Goal: Transaction & Acquisition: Obtain resource

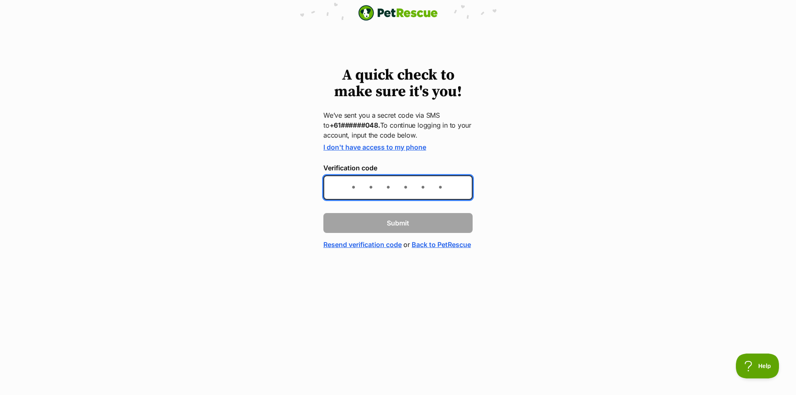
click at [344, 189] on input "Verification code" at bounding box center [397, 187] width 149 height 24
type input "905298"
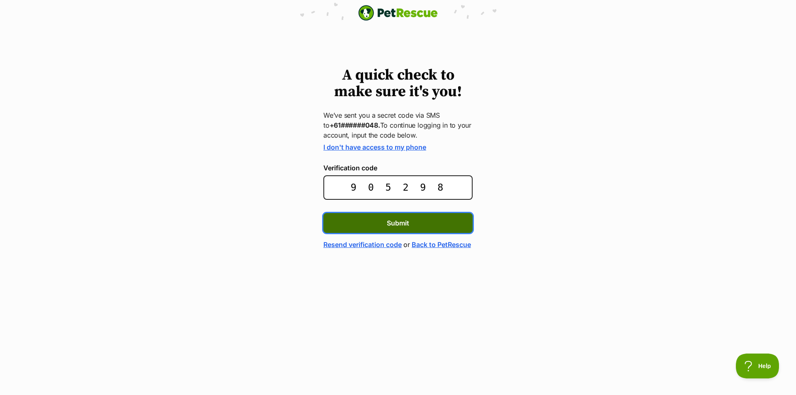
click at [400, 219] on span "Submit" at bounding box center [398, 223] width 22 height 10
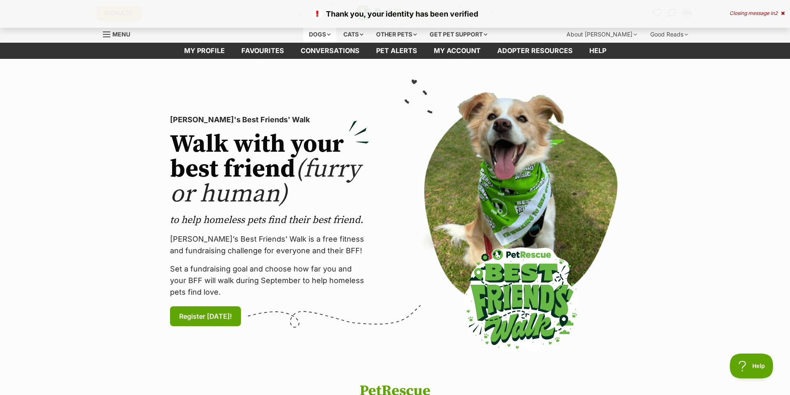
click at [328, 33] on div "Dogs" at bounding box center [319, 34] width 33 height 17
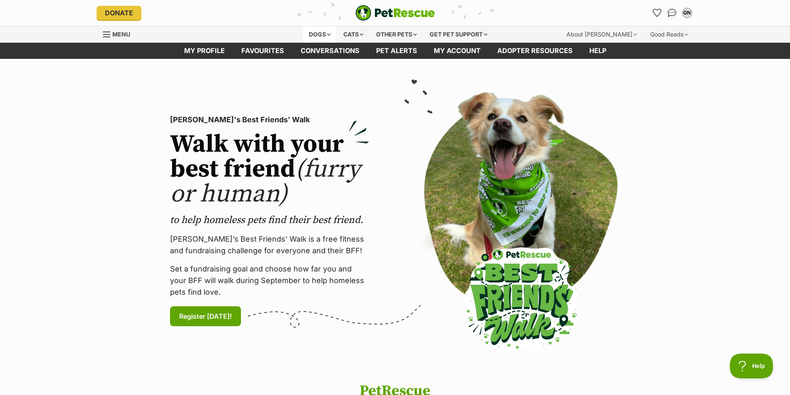
click at [321, 32] on div "Dogs" at bounding box center [319, 34] width 33 height 17
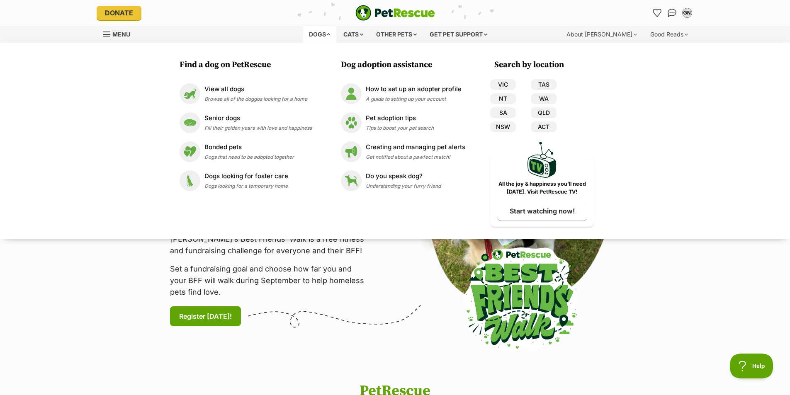
click at [391, 279] on div "PetRescue's Best Friends' Walk Walk with your best friend (furry or human) to h…" at bounding box center [395, 220] width 502 height 271
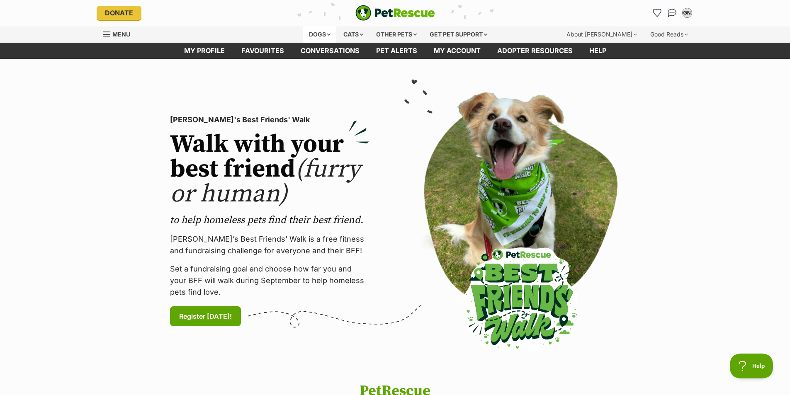
click at [327, 34] on div "Dogs" at bounding box center [319, 34] width 33 height 17
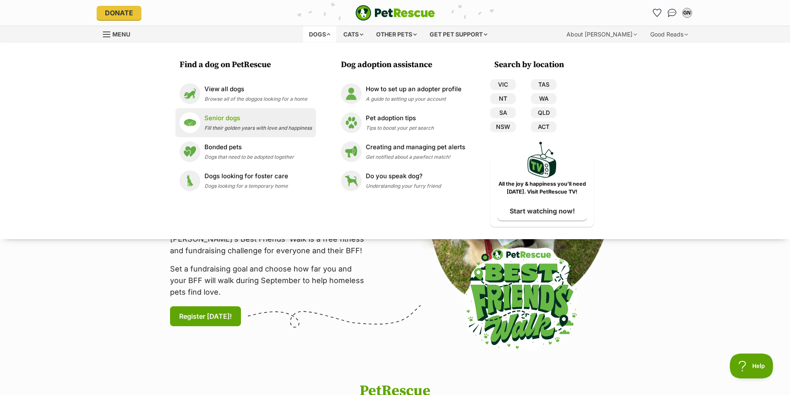
click at [218, 116] on p "Senior dogs" at bounding box center [257, 119] width 107 height 10
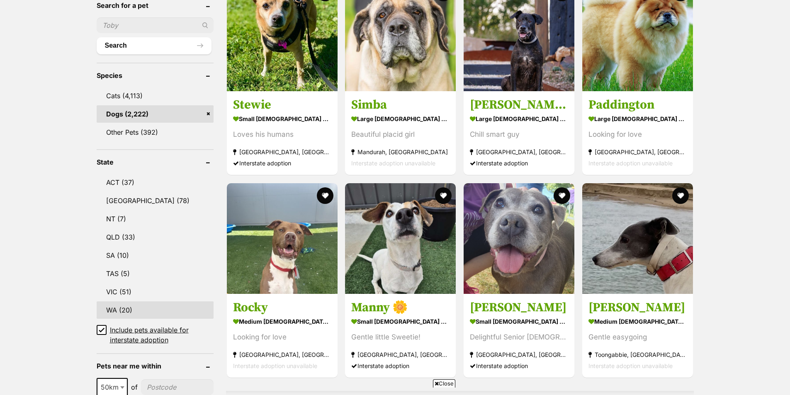
click at [150, 307] on link "WA (20)" at bounding box center [155, 309] width 117 height 17
click at [100, 329] on icon at bounding box center [102, 330] width 6 height 6
click at [104, 331] on icon at bounding box center [102, 330] width 6 height 6
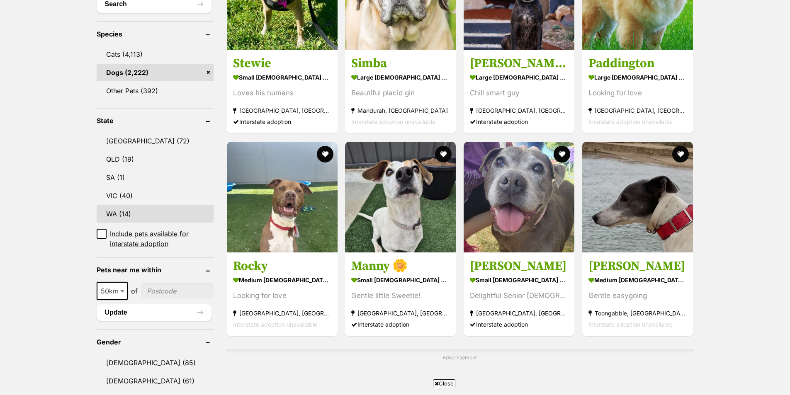
click at [116, 212] on link "WA (14)" at bounding box center [155, 213] width 117 height 17
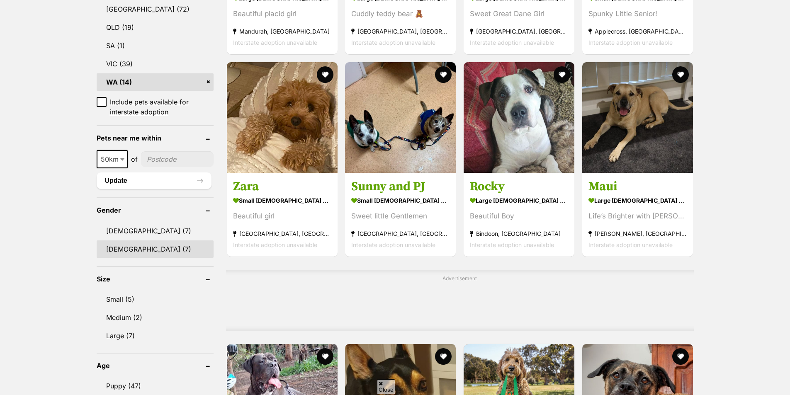
click at [126, 241] on link "Female (7)" at bounding box center [155, 249] width 117 height 17
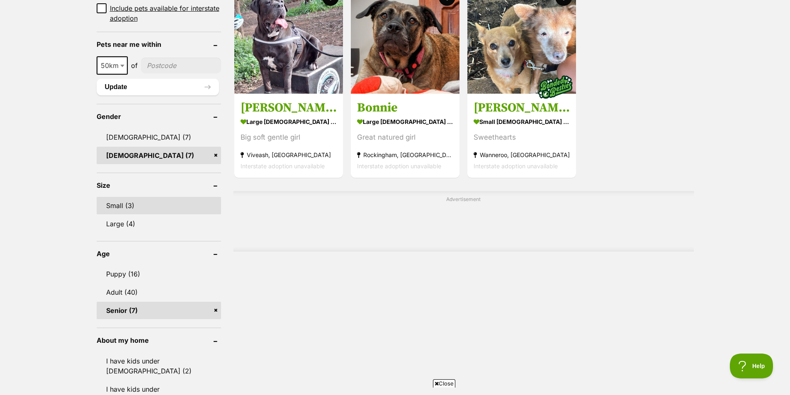
click at [122, 204] on link "Small (3)" at bounding box center [159, 205] width 124 height 17
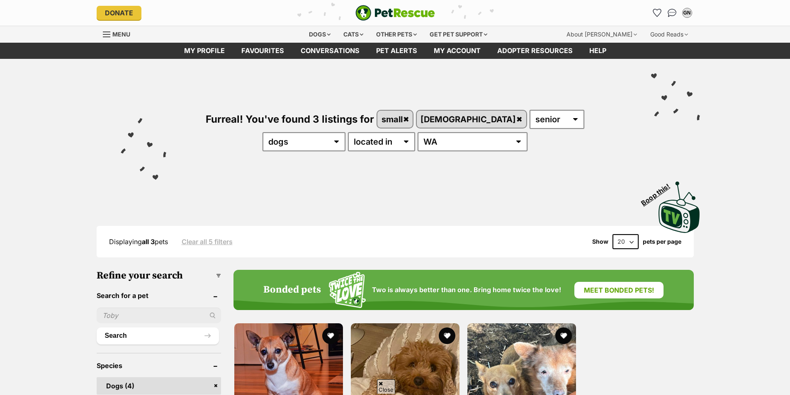
click at [413, 323] on img at bounding box center [405, 377] width 109 height 109
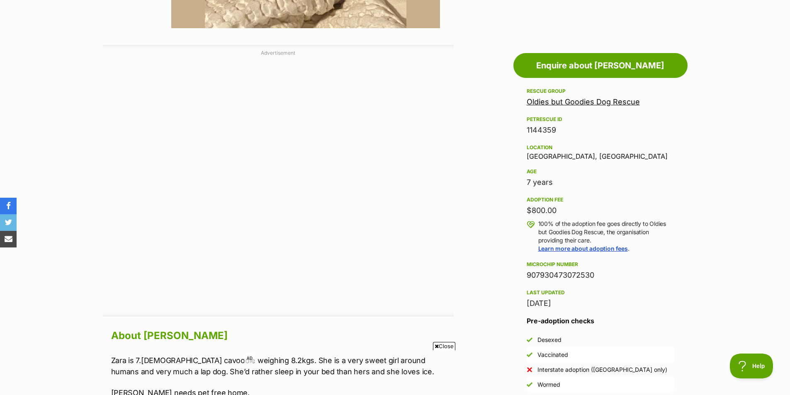
scroll to position [415, 0]
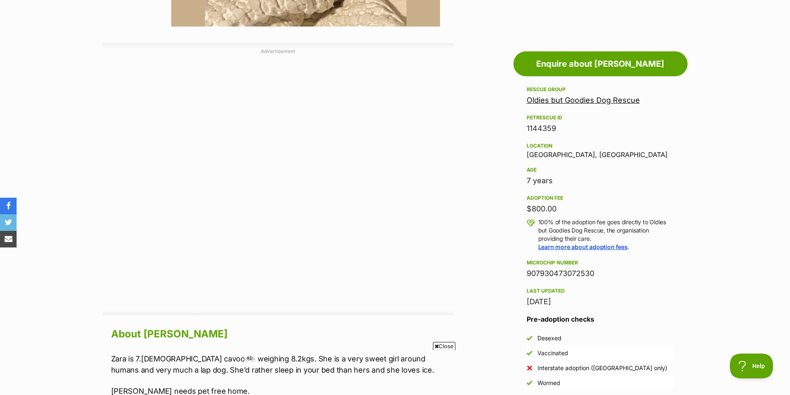
click at [435, 346] on icon at bounding box center [437, 346] width 4 height 5
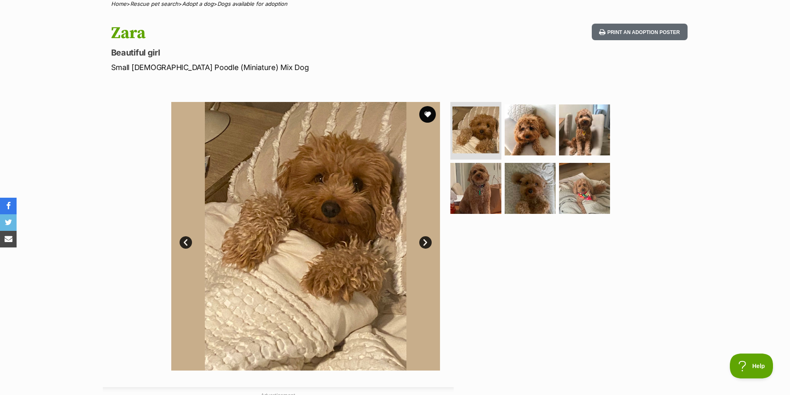
scroll to position [83, 0]
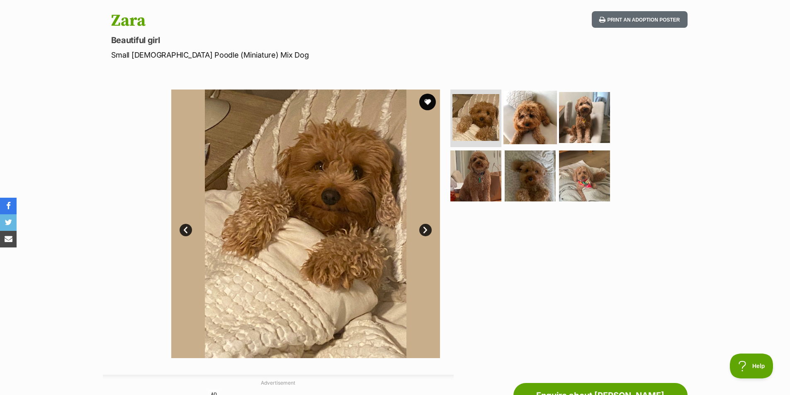
click at [532, 118] on img at bounding box center [529, 116] width 53 height 53
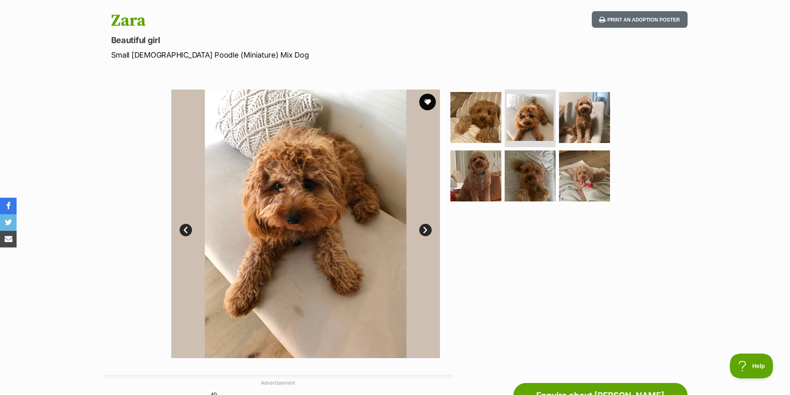
click at [426, 230] on link "Next" at bounding box center [425, 230] width 12 height 12
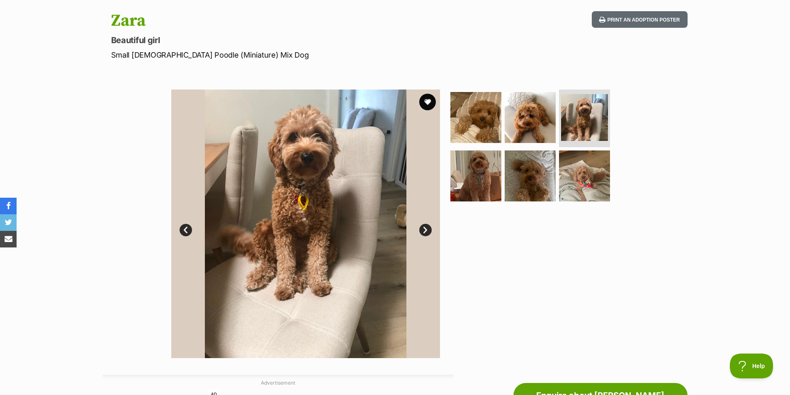
click at [426, 230] on link "Next" at bounding box center [425, 230] width 12 height 12
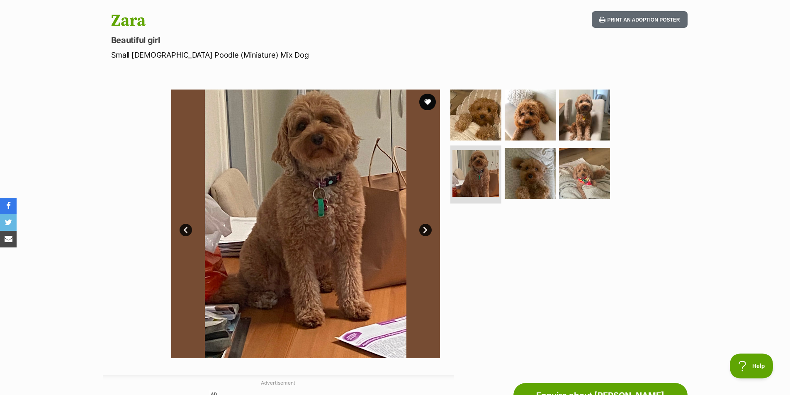
click at [426, 230] on link "Next" at bounding box center [425, 230] width 12 height 12
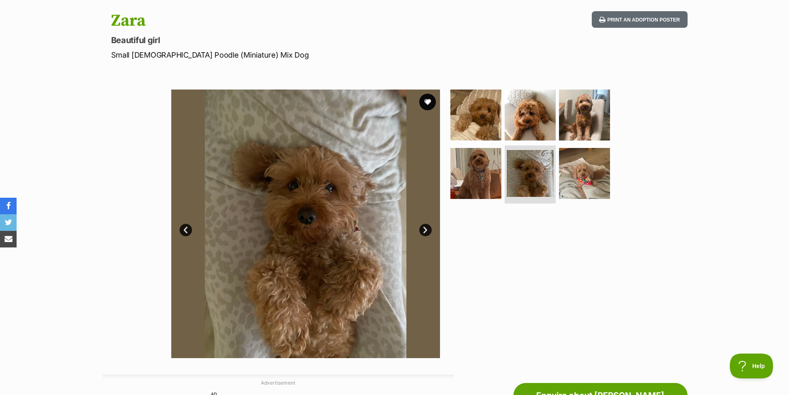
click at [426, 230] on link "Next" at bounding box center [425, 230] width 12 height 12
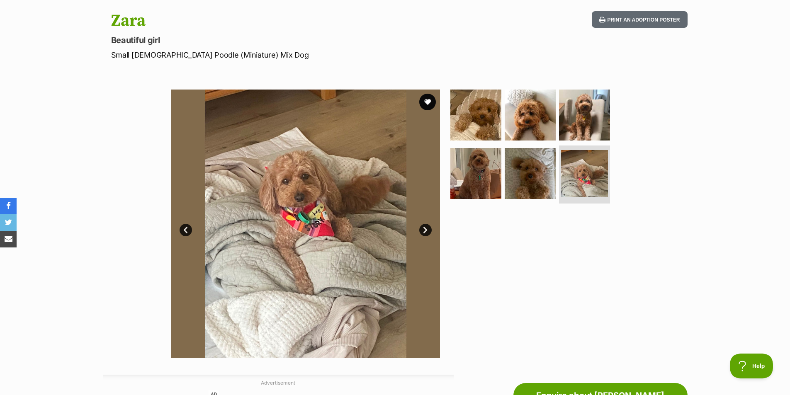
click at [426, 230] on link "Next" at bounding box center [425, 230] width 12 height 12
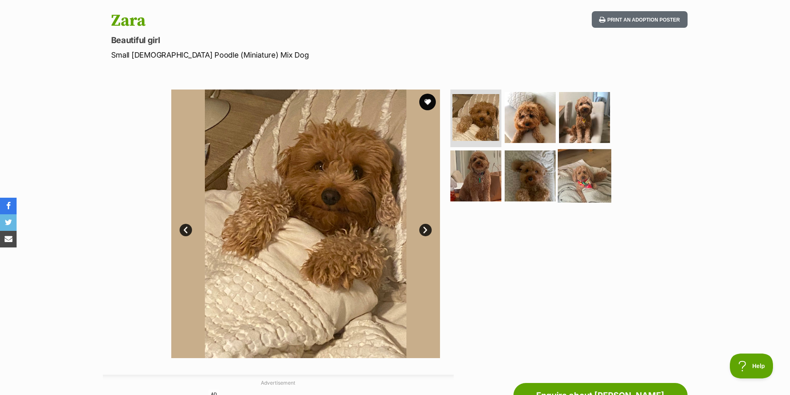
click at [588, 175] on img at bounding box center [584, 175] width 53 height 53
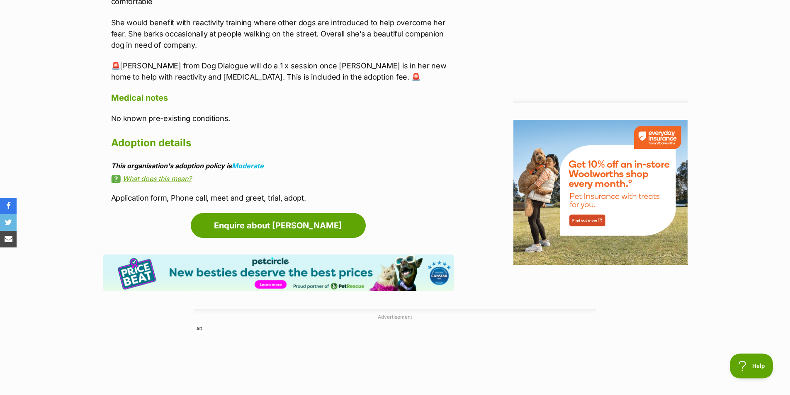
scroll to position [995, 0]
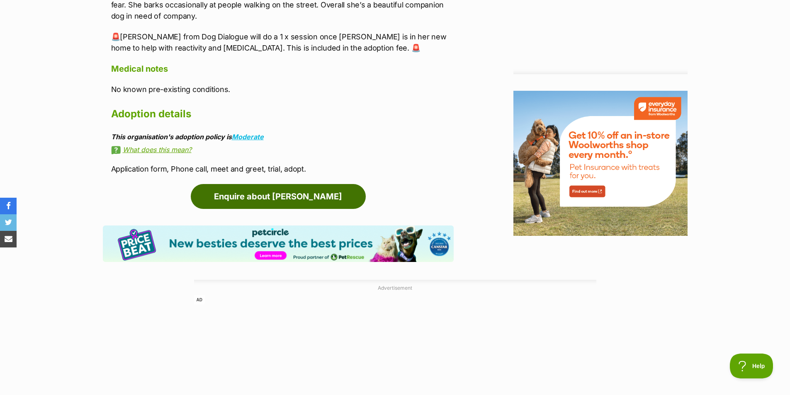
click at [294, 185] on link "Enquire about [PERSON_NAME]" at bounding box center [278, 196] width 175 height 25
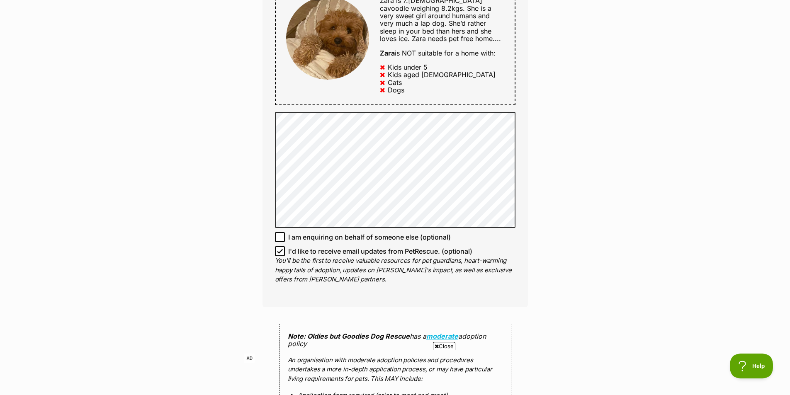
click at [278, 237] on icon at bounding box center [280, 237] width 6 height 6
click at [278, 237] on input "I am enquiring on behalf of someone else (optional)" at bounding box center [280, 237] width 10 height 10
checkbox input "true"
click at [280, 253] on icon at bounding box center [279, 252] width 5 height 4
click at [280, 253] on input "I'd like to receive email updates from PetRescue. (optional)" at bounding box center [280, 251] width 10 height 10
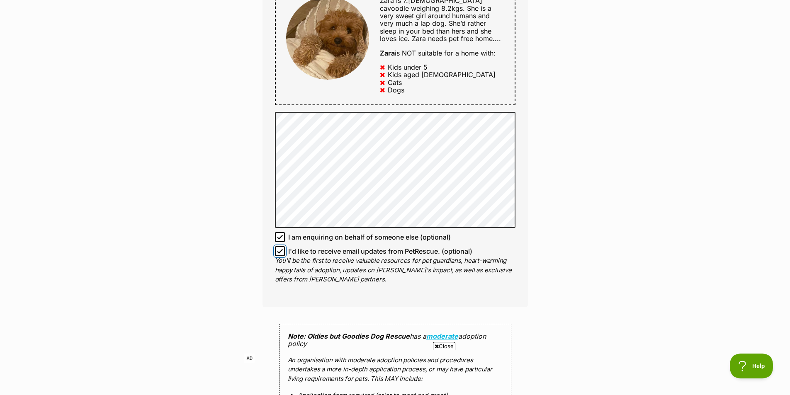
checkbox input "false"
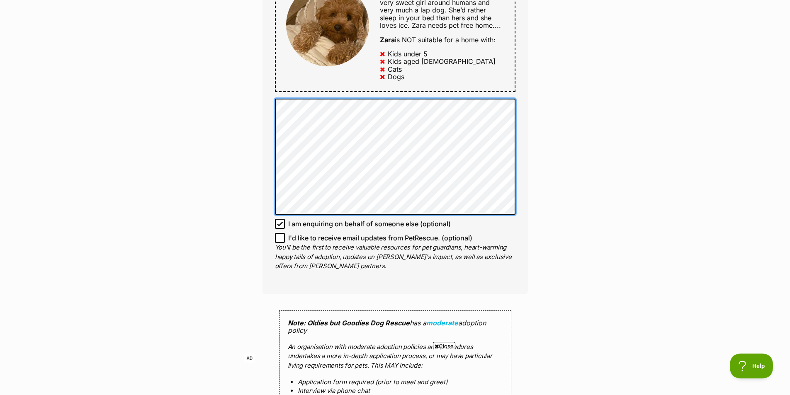
scroll to position [498, 0]
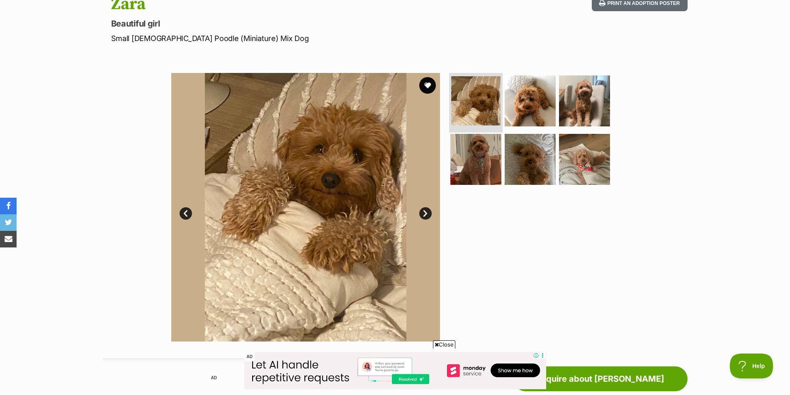
click at [481, 105] on img at bounding box center [475, 100] width 49 height 49
click at [424, 212] on link "Next" at bounding box center [425, 213] width 12 height 12
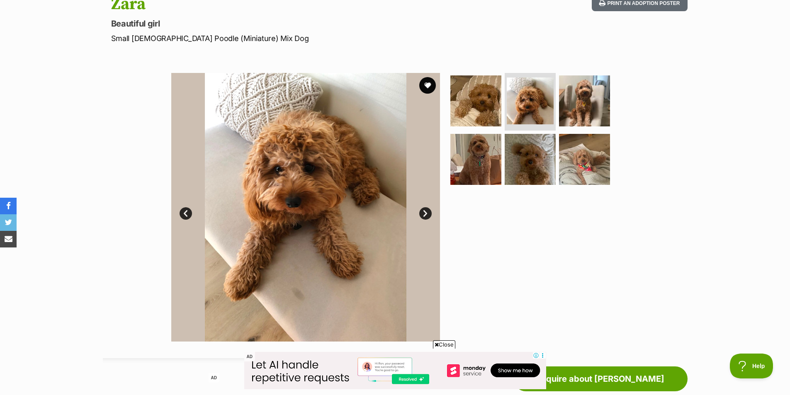
click at [423, 212] on link "Next" at bounding box center [425, 213] width 12 height 12
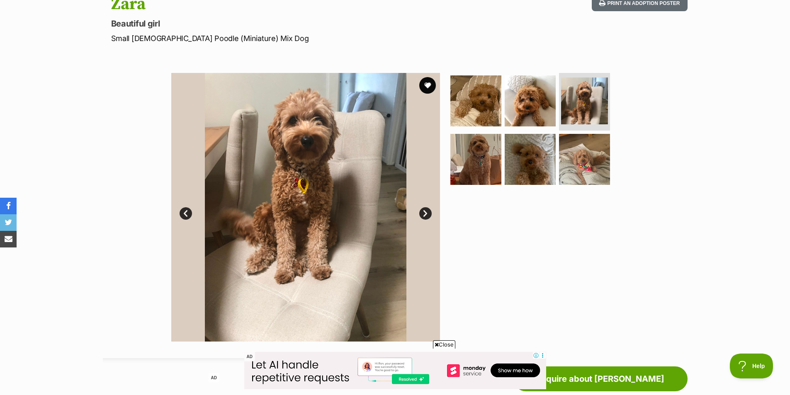
click at [423, 212] on link "Next" at bounding box center [425, 213] width 12 height 12
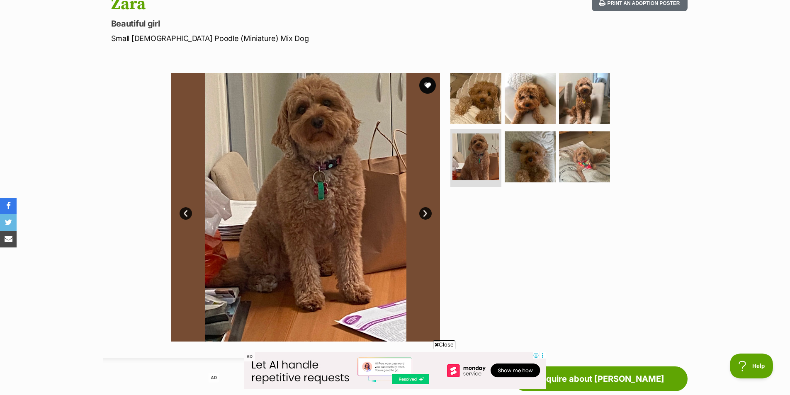
click at [187, 213] on link "Prev" at bounding box center [186, 213] width 12 height 12
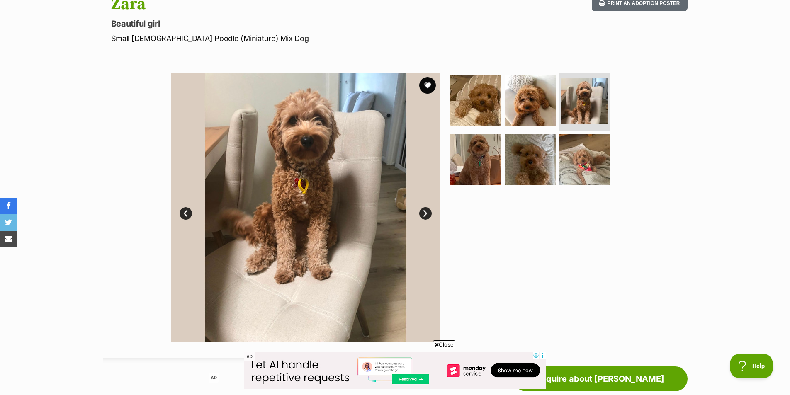
click at [424, 214] on link "Next" at bounding box center [425, 213] width 12 height 12
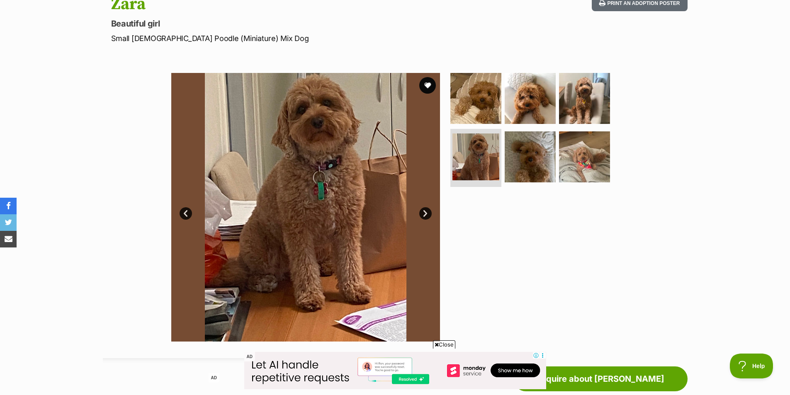
click at [182, 213] on link "Prev" at bounding box center [186, 213] width 12 height 12
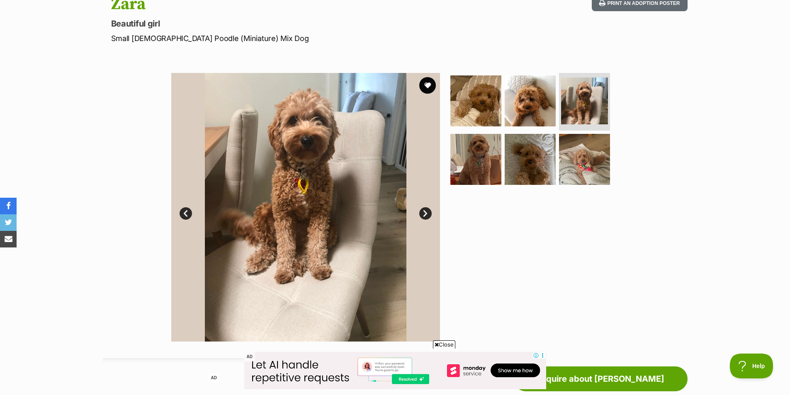
click at [427, 211] on link "Next" at bounding box center [425, 213] width 12 height 12
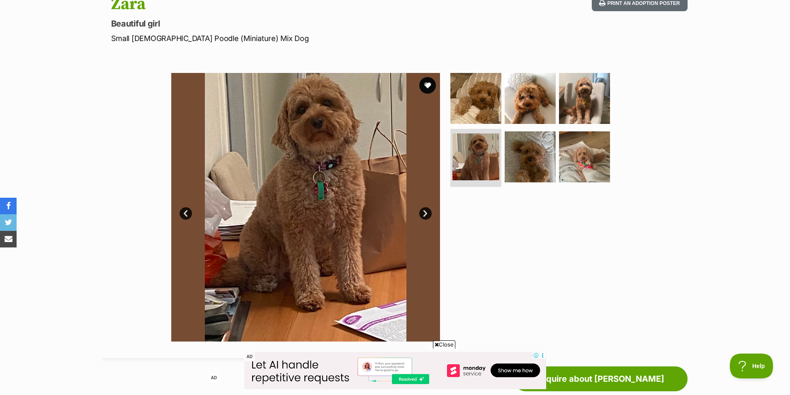
click at [188, 212] on link "Prev" at bounding box center [186, 213] width 12 height 12
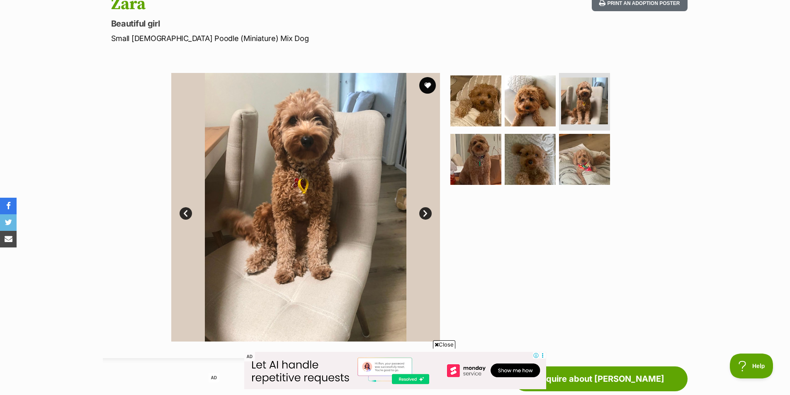
click at [423, 211] on link "Next" at bounding box center [425, 213] width 12 height 12
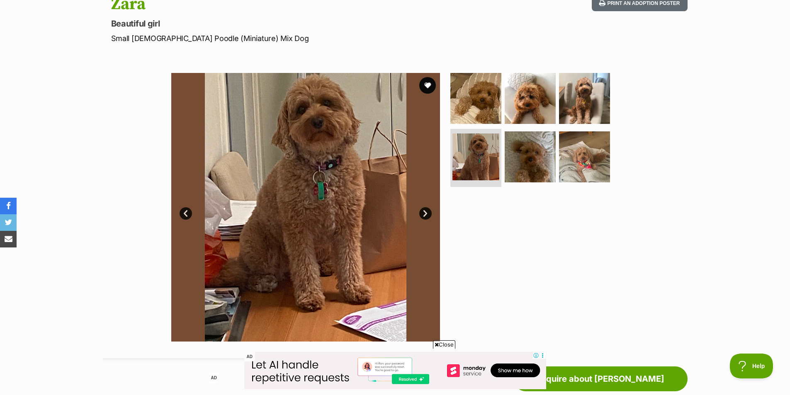
click at [424, 211] on link "Next" at bounding box center [425, 213] width 12 height 12
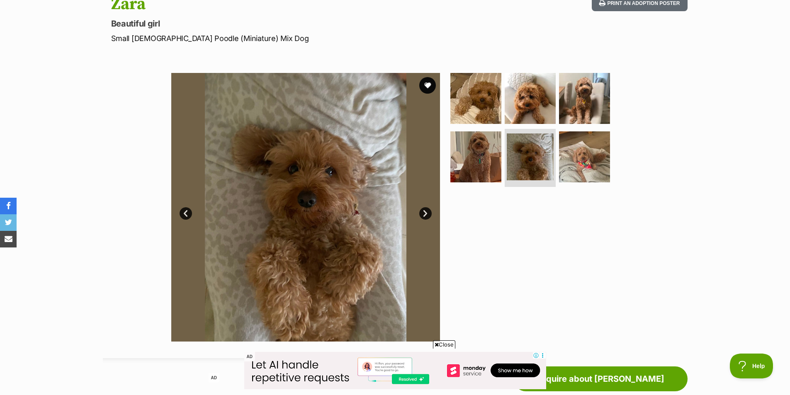
click at [424, 211] on link "Next" at bounding box center [425, 213] width 12 height 12
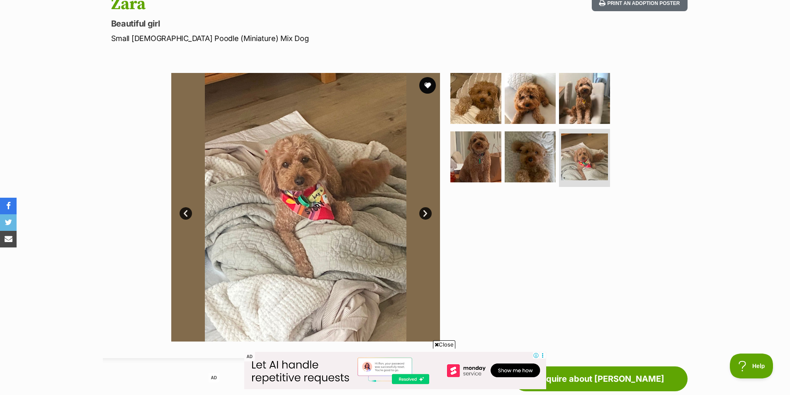
click at [424, 211] on link "Next" at bounding box center [425, 213] width 12 height 12
